Goal: Task Accomplishment & Management: Use online tool/utility

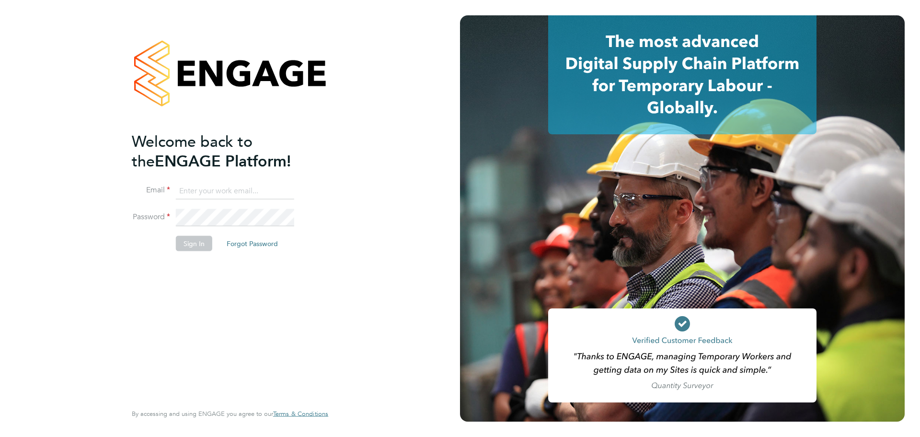
click at [234, 195] on input at bounding box center [235, 190] width 118 height 17
paste input "taylor.davies@dovetailslate.co.uk"
type input "taylor.davies@dovetailslate.co.uk"
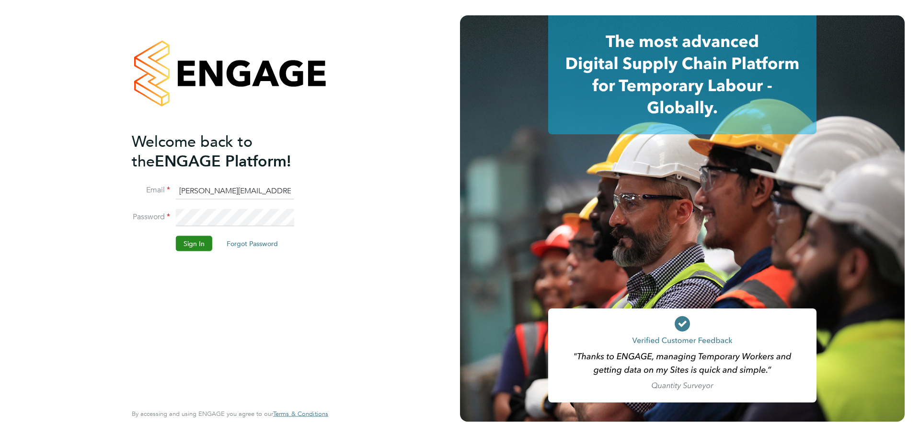
click at [197, 239] on button "Sign In" at bounding box center [194, 242] width 36 height 15
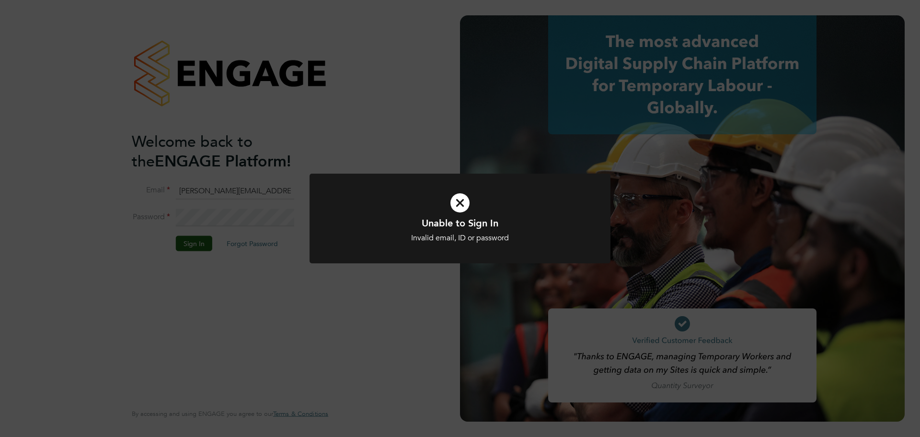
click at [457, 201] on icon at bounding box center [460, 202] width 249 height 37
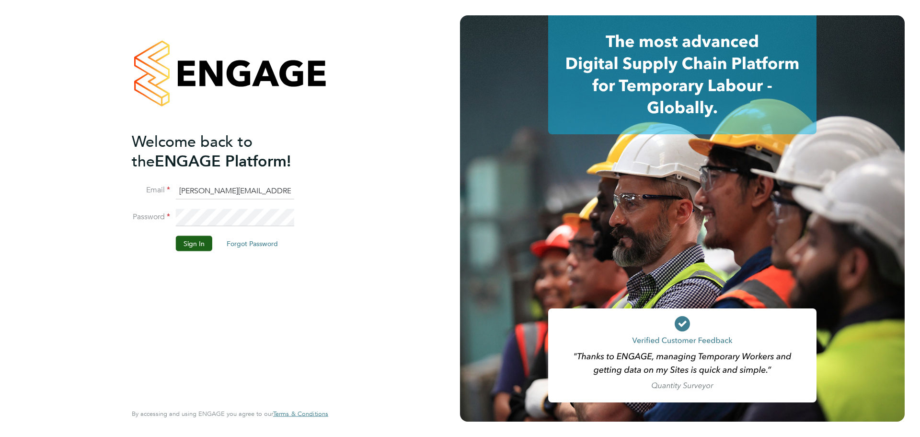
click at [192, 225] on li "Password" at bounding box center [225, 222] width 187 height 27
click at [198, 246] on button "Sign In" at bounding box center [194, 242] width 36 height 15
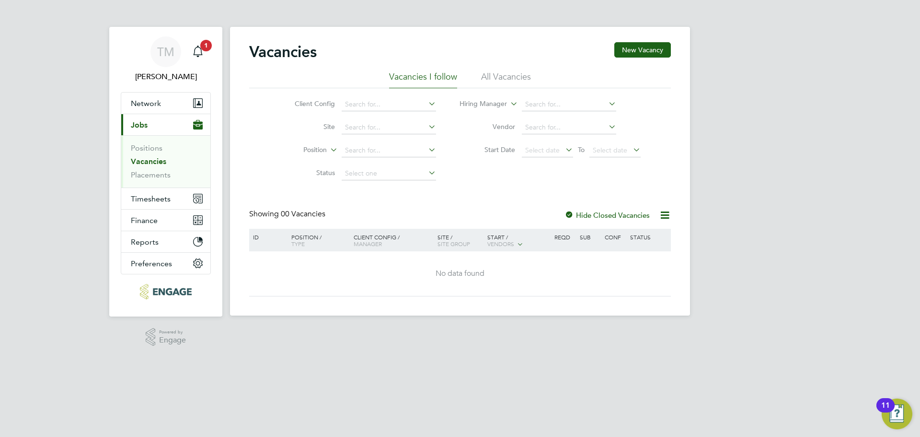
click at [147, 163] on link "Vacancies" at bounding box center [148, 161] width 35 height 9
click at [506, 81] on li "All Vacancies" at bounding box center [506, 79] width 50 height 17
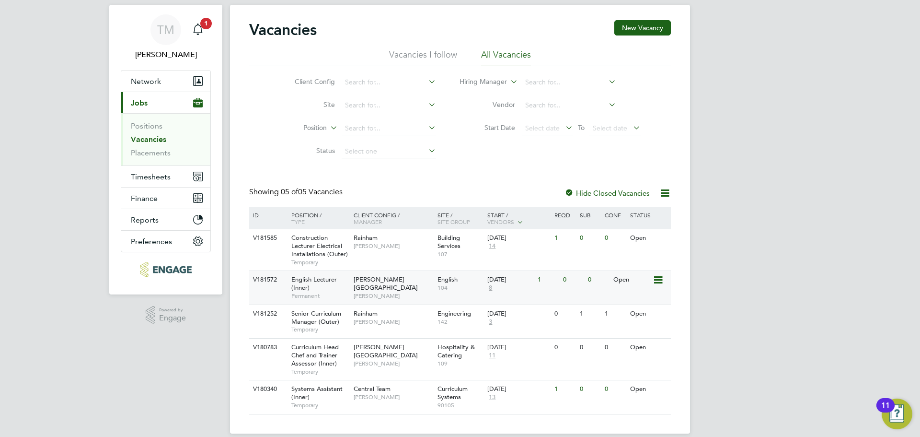
scroll to position [34, 0]
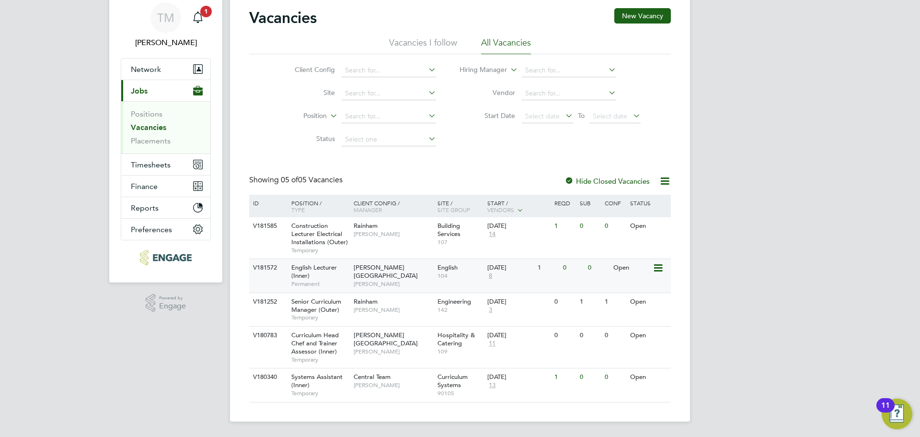
click at [312, 270] on span "English Lecturer (Inner)" at bounding box center [314, 271] width 46 height 16
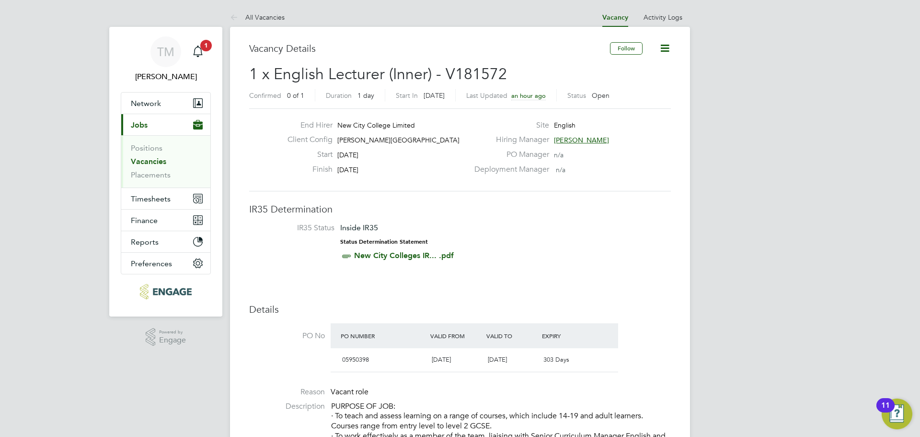
click at [430, 256] on link "New City Colleges IR... .pdf" at bounding box center [404, 255] width 100 height 9
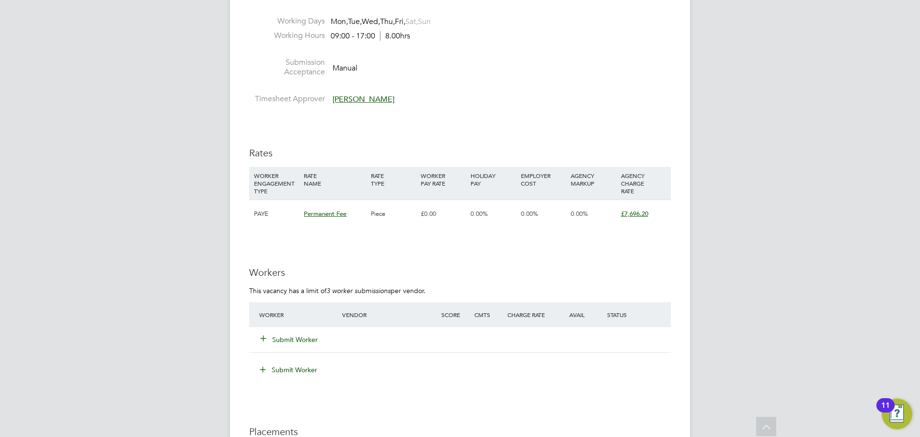
scroll to position [1151, 0]
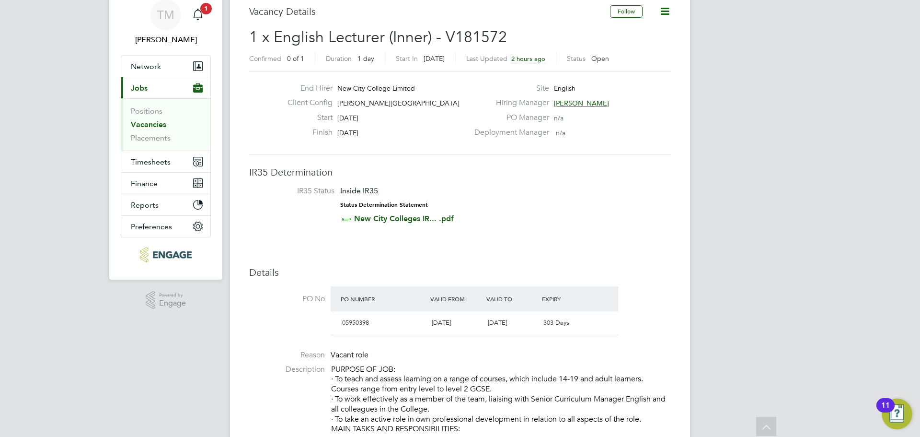
scroll to position [36, 0]
